Goal: Task Accomplishment & Management: Manage account settings

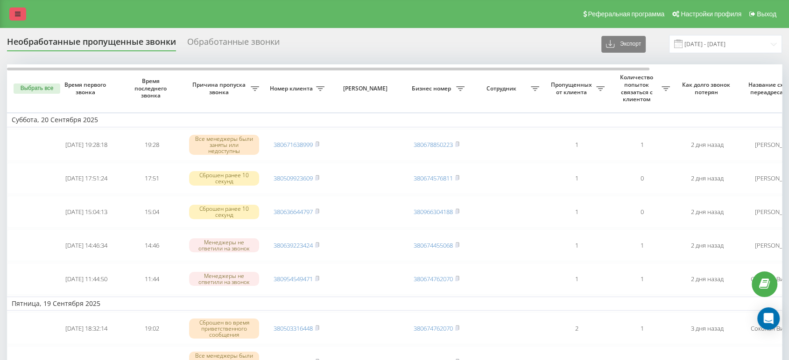
click at [15, 20] on link at bounding box center [17, 13] width 17 height 13
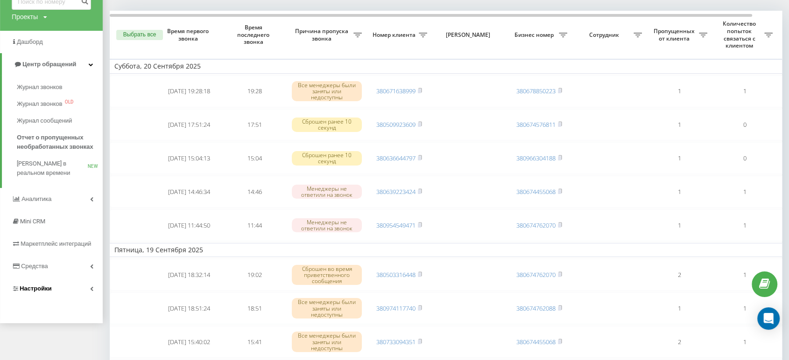
scroll to position [56, 0]
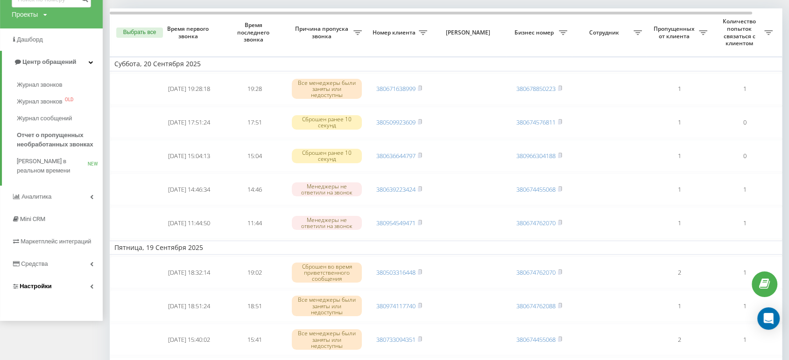
click at [55, 282] on link "Настройки" at bounding box center [51, 286] width 103 height 22
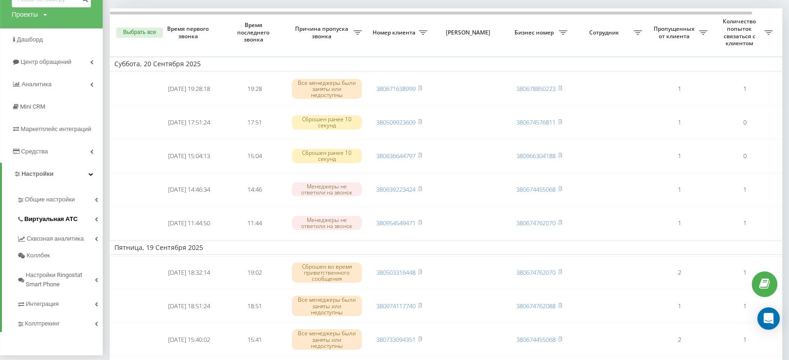
click at [71, 223] on span "Виртуальная АТС" at bounding box center [50, 219] width 53 height 9
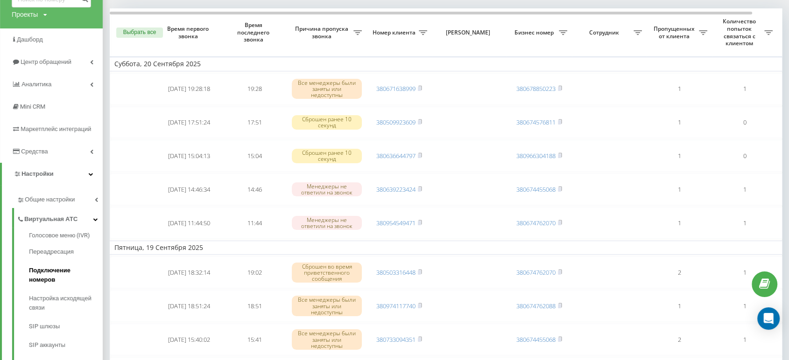
click at [71, 274] on span "Подключение номеров" at bounding box center [63, 275] width 69 height 19
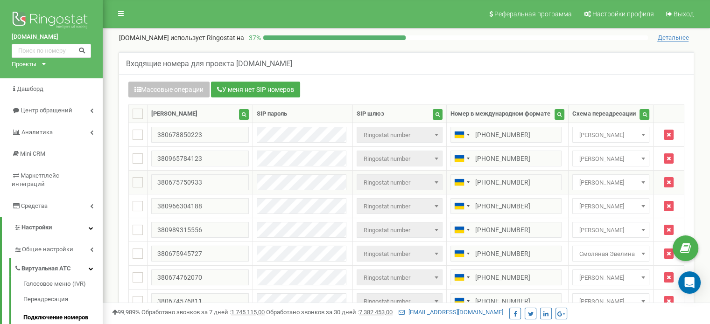
click at [601, 183] on span "Василенко Ксения" at bounding box center [611, 182] width 70 height 13
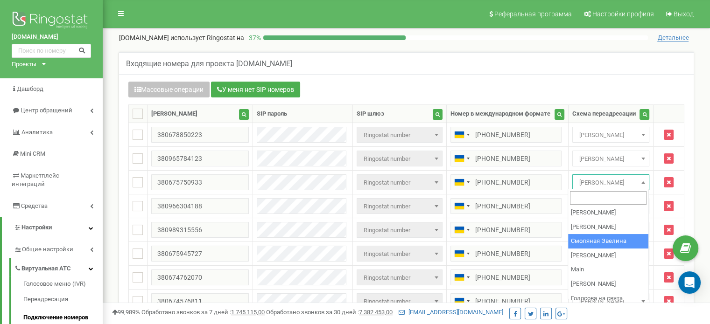
scroll to position [58, 0]
select select "72589"
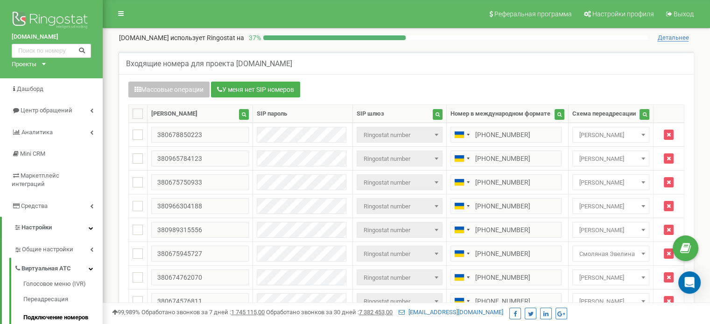
drag, startPoint x: 534, startPoint y: 41, endPoint x: 406, endPoint y: 15, distance: 130.8
drag, startPoint x: 406, startPoint y: 15, endPoint x: 336, endPoint y: 13, distance: 70.1
click at [336, 13] on nav "Реферальная программа Настройки профиля Выход" at bounding box center [406, 14] width 607 height 28
click at [54, 115] on link "Центр обращений" at bounding box center [51, 111] width 103 height 22
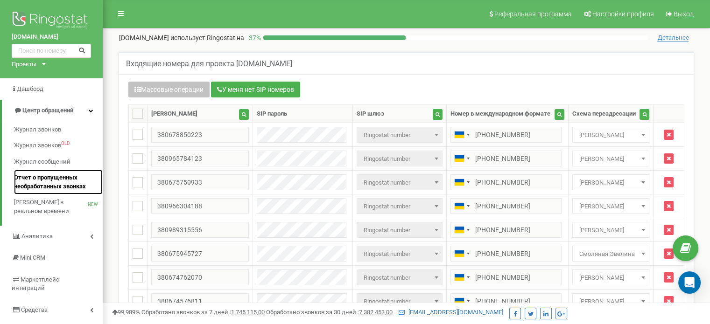
click at [45, 185] on span "Отчет о пропущенных необработанных звонках" at bounding box center [56, 182] width 84 height 17
drag, startPoint x: 300, startPoint y: 11, endPoint x: 247, endPoint y: 11, distance: 52.7
click at [247, 11] on nav "Реферальная программа Настройки профиля Выход" at bounding box center [406, 14] width 607 height 28
drag, startPoint x: 245, startPoint y: 11, endPoint x: 220, endPoint y: 13, distance: 24.8
click at [220, 13] on nav "Реферальная программа Настройки профиля Выход" at bounding box center [406, 14] width 607 height 28
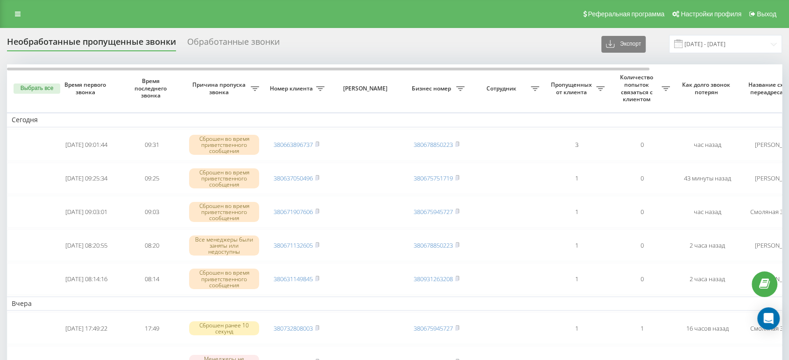
drag, startPoint x: 254, startPoint y: 9, endPoint x: 224, endPoint y: 10, distance: 30.8
click at [216, 10] on div "Реферальная программа Настройки профиля Выход" at bounding box center [394, 14] width 789 height 28
drag, startPoint x: 504, startPoint y: 45, endPoint x: 489, endPoint y: 36, distance: 17.4
click at [482, 49] on div "Необработанные пропущенные звонки Обработанные звонки Экспорт .csv .xlsx [DATE]…" at bounding box center [394, 44] width 775 height 18
drag, startPoint x: 504, startPoint y: 10, endPoint x: 444, endPoint y: 10, distance: 59.7
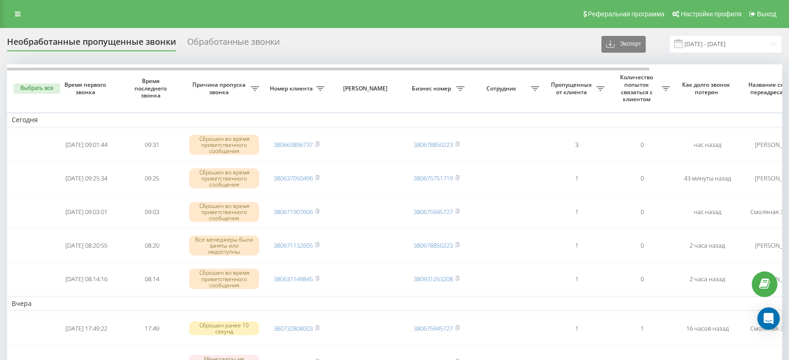
click at [444, 10] on div "Реферальная программа Настройки профиля Выход" at bounding box center [394, 14] width 789 height 28
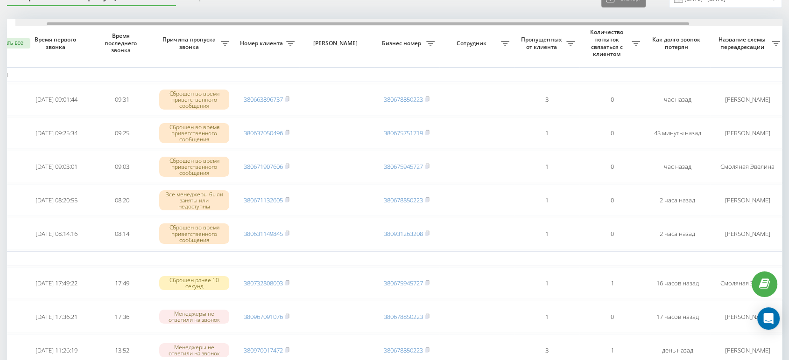
scroll to position [0, 38]
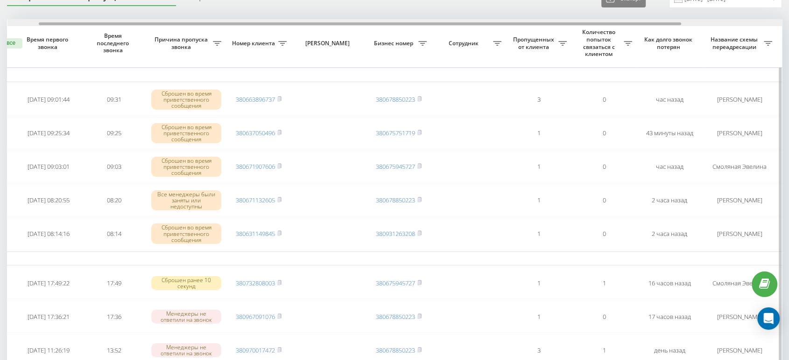
drag, startPoint x: 588, startPoint y: 22, endPoint x: 619, endPoint y: 24, distance: 31.8
click at [619, 24] on div at bounding box center [360, 23] width 642 height 3
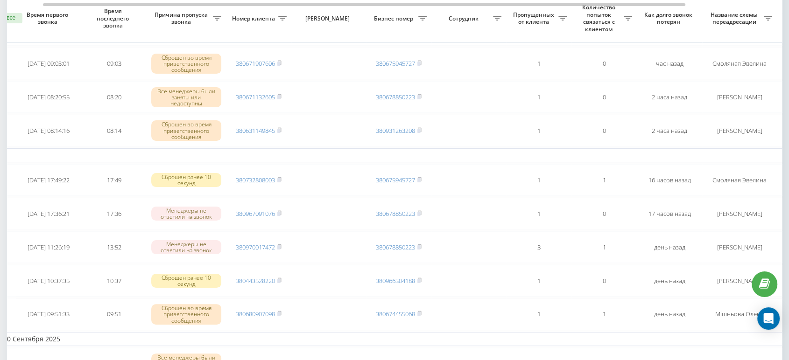
scroll to position [0, 0]
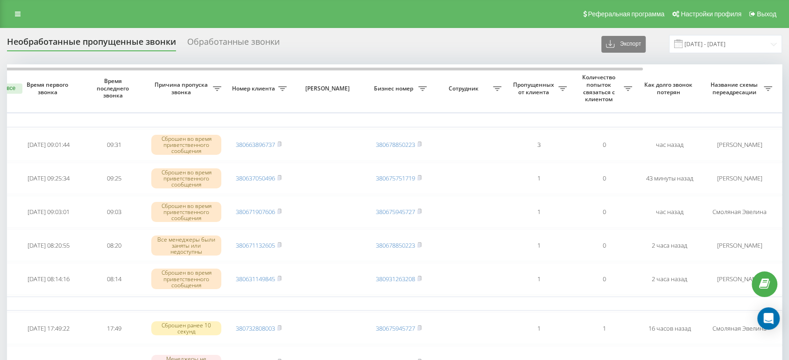
drag, startPoint x: 441, startPoint y: 16, endPoint x: 433, endPoint y: 16, distance: 7.5
drag, startPoint x: 433, startPoint y: 16, endPoint x: 276, endPoint y: 16, distance: 157.3
drag, startPoint x: 276, startPoint y: 16, endPoint x: 180, endPoint y: 16, distance: 95.7
drag, startPoint x: 180, startPoint y: 16, endPoint x: 93, endPoint y: 16, distance: 86.8
click at [105, 16] on div "Реферальная программа Настройки профиля Выход" at bounding box center [394, 14] width 789 height 28
